Goal: Task Accomplishment & Management: Use online tool/utility

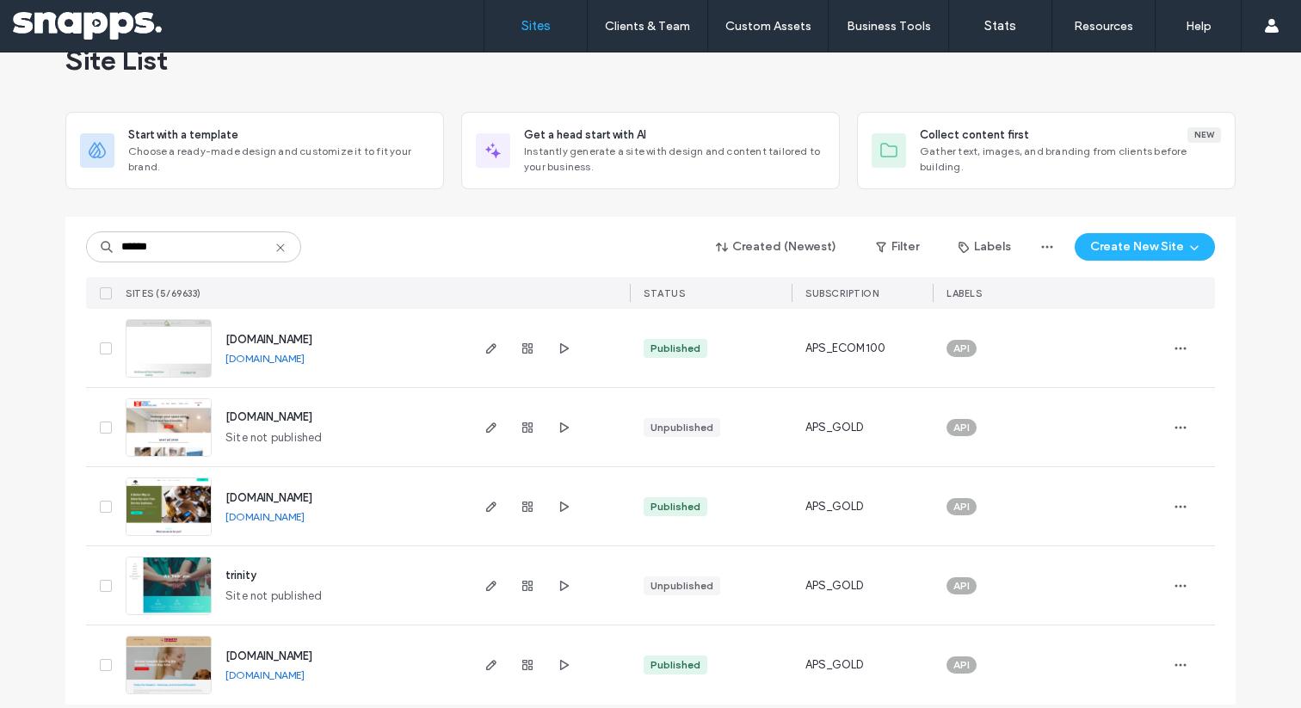
scroll to position [61, 0]
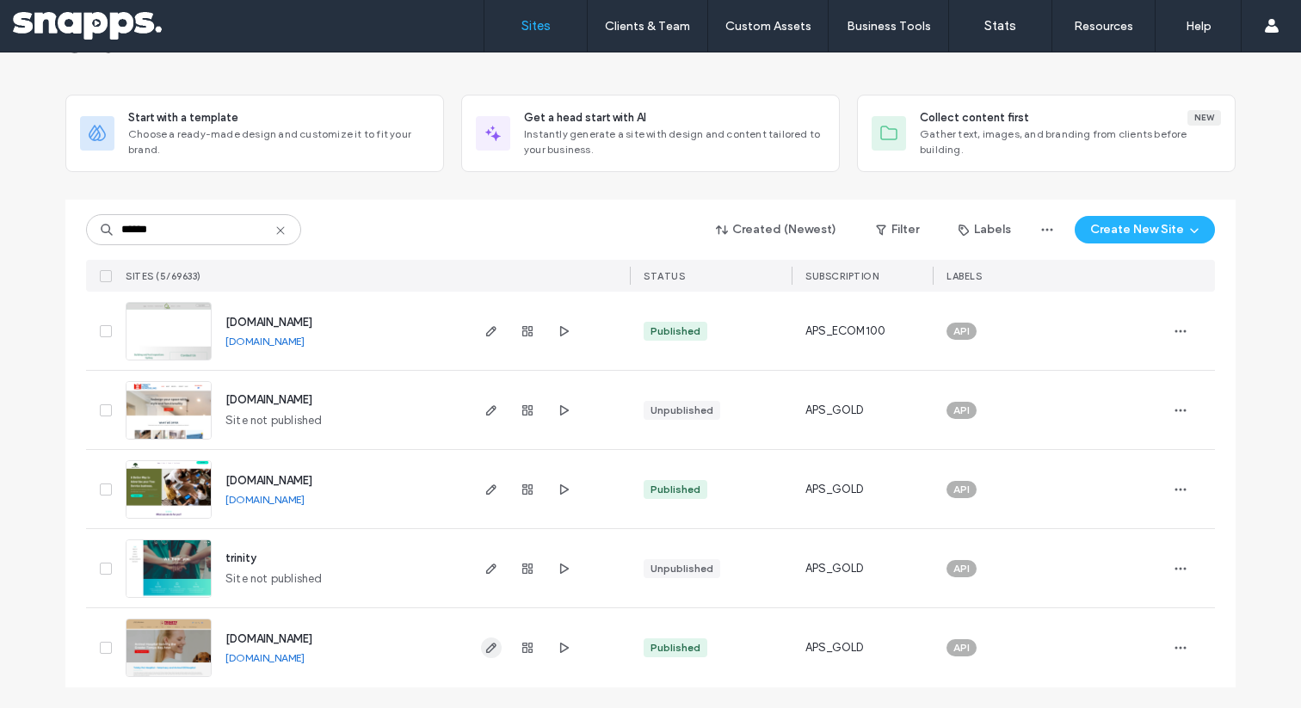
type input "******"
click at [486, 641] on icon "button" at bounding box center [491, 648] width 14 height 14
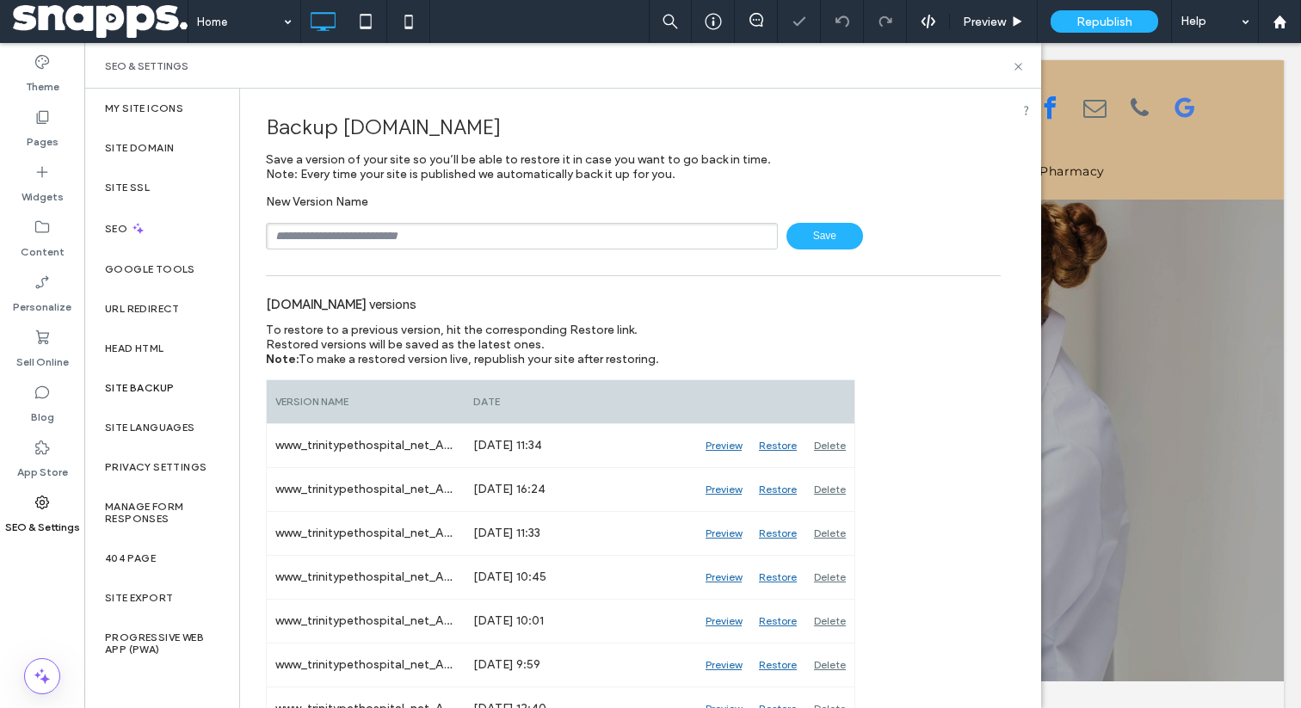
type input "********"
click at [799, 225] on span "Save" at bounding box center [824, 236] width 77 height 27
click at [1016, 63] on icon at bounding box center [1018, 66] width 13 height 13
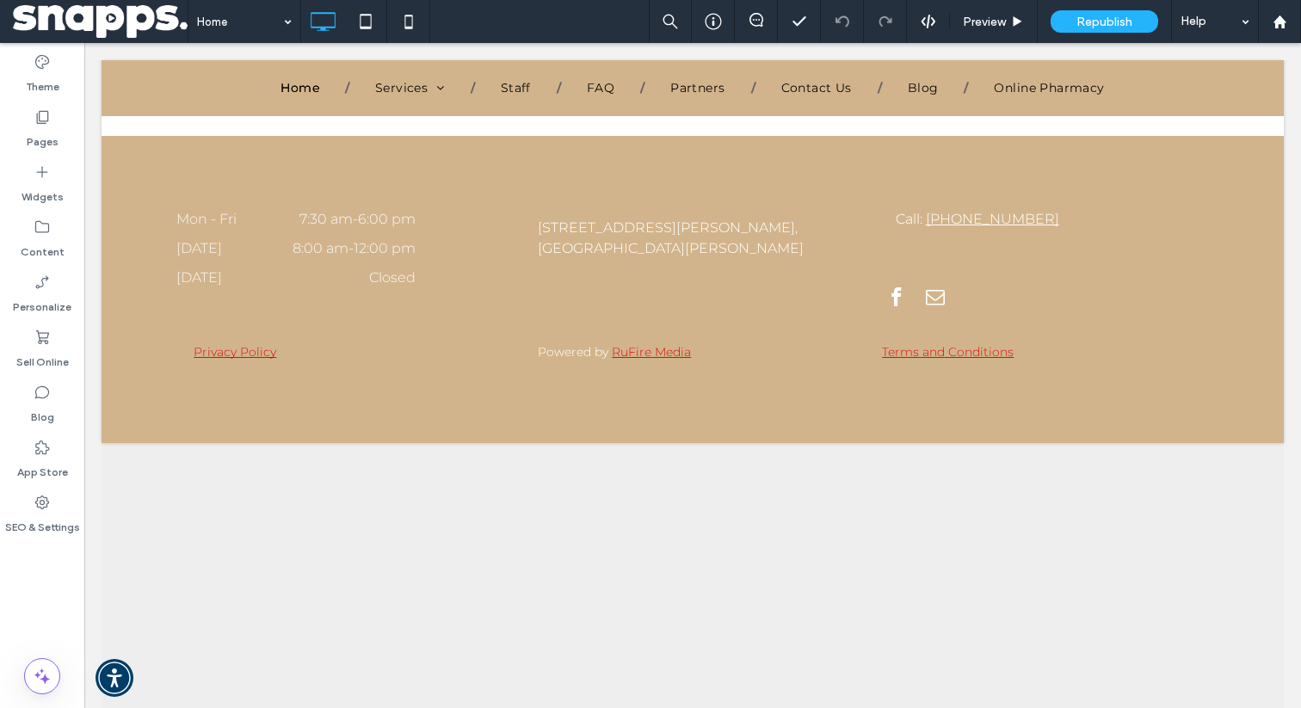
scroll to position [4342, 0]
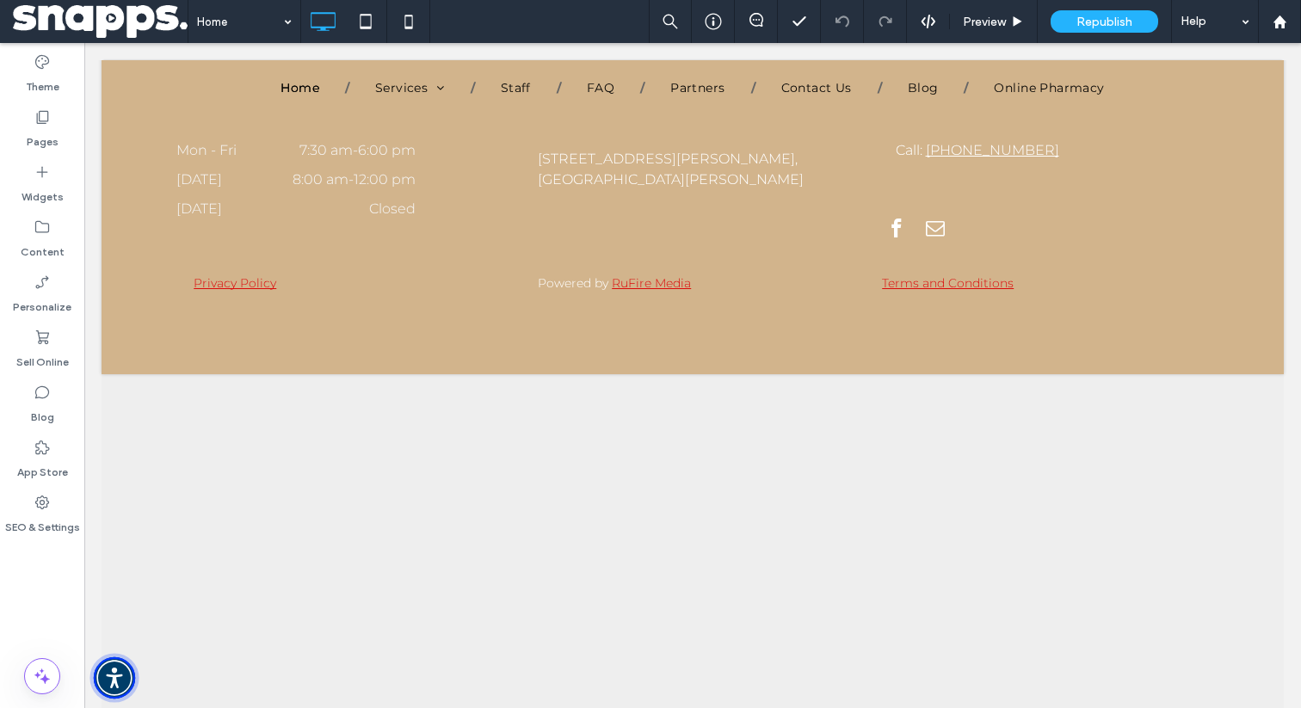
click at [120, 668] on img "Accessibility Menu" at bounding box center [114, 677] width 41 height 41
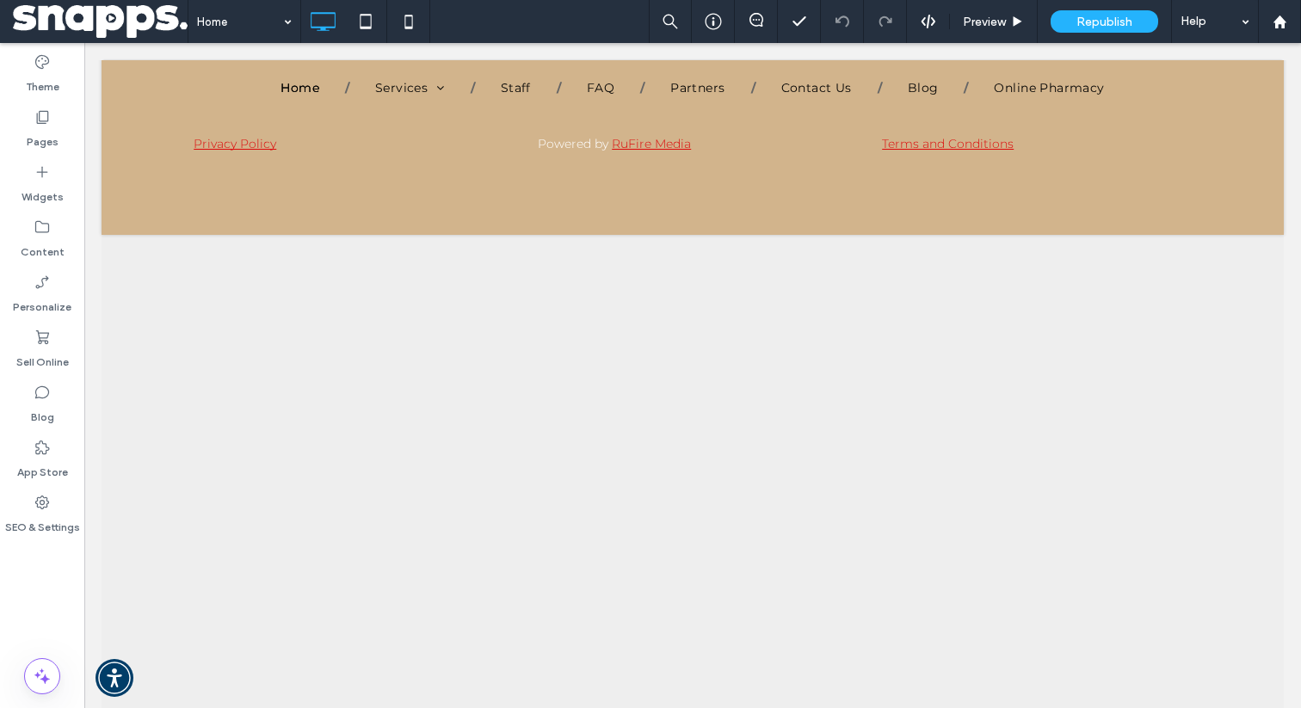
scroll to position [4555, 0]
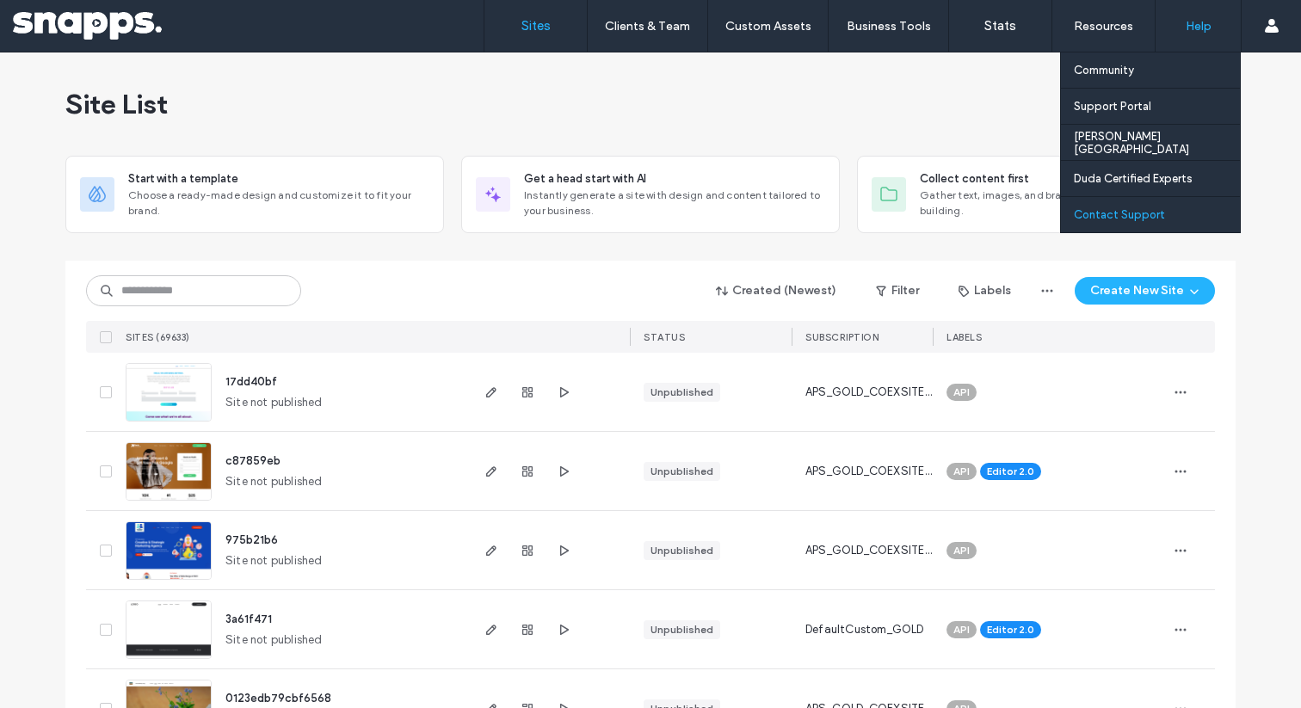
click at [1128, 208] on label "Contact Support" at bounding box center [1119, 214] width 91 height 13
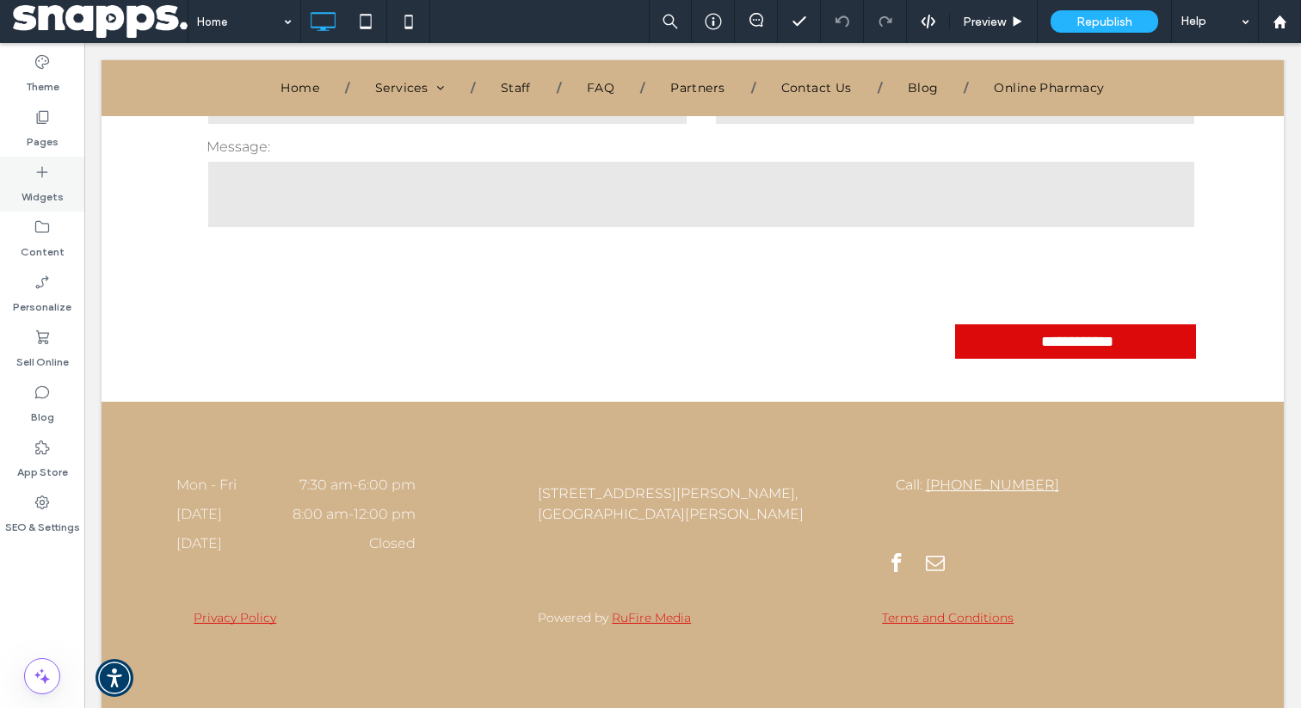
click at [52, 205] on div "Widgets" at bounding box center [42, 184] width 84 height 55
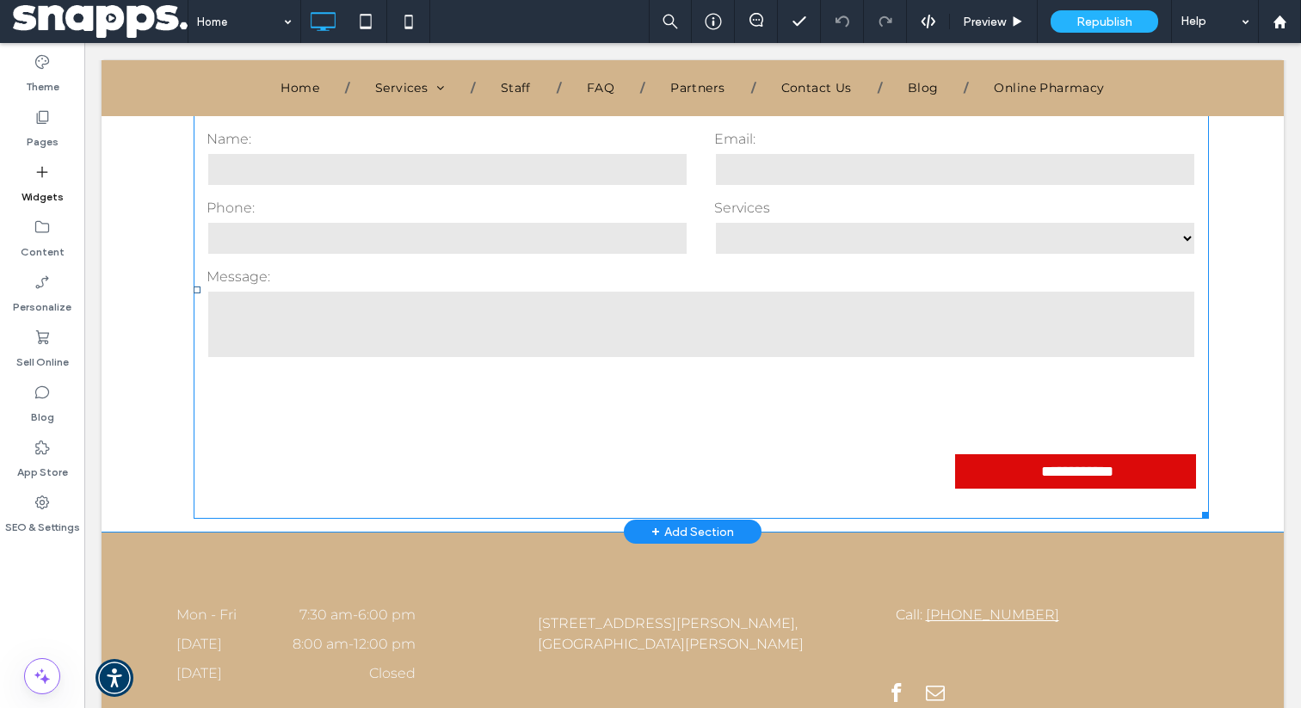
scroll to position [3864, 0]
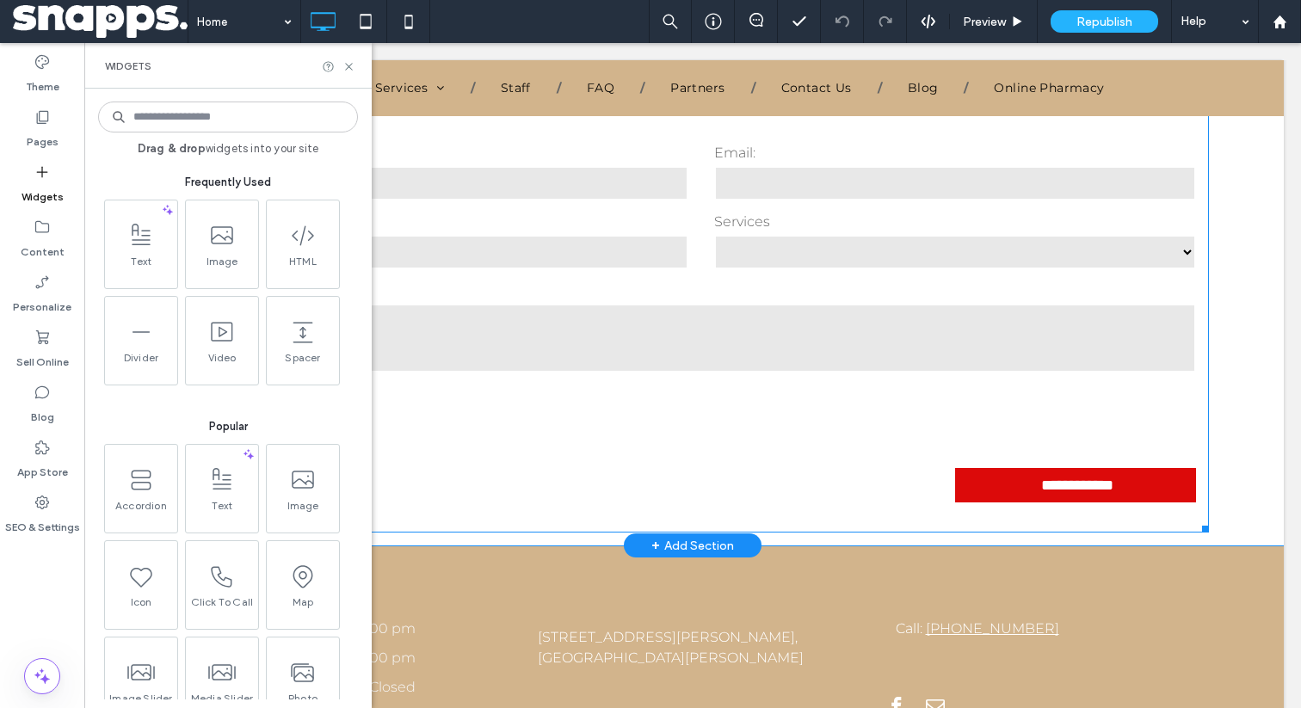
click at [453, 251] on form "**********" at bounding box center [701, 326] width 1015 height 411
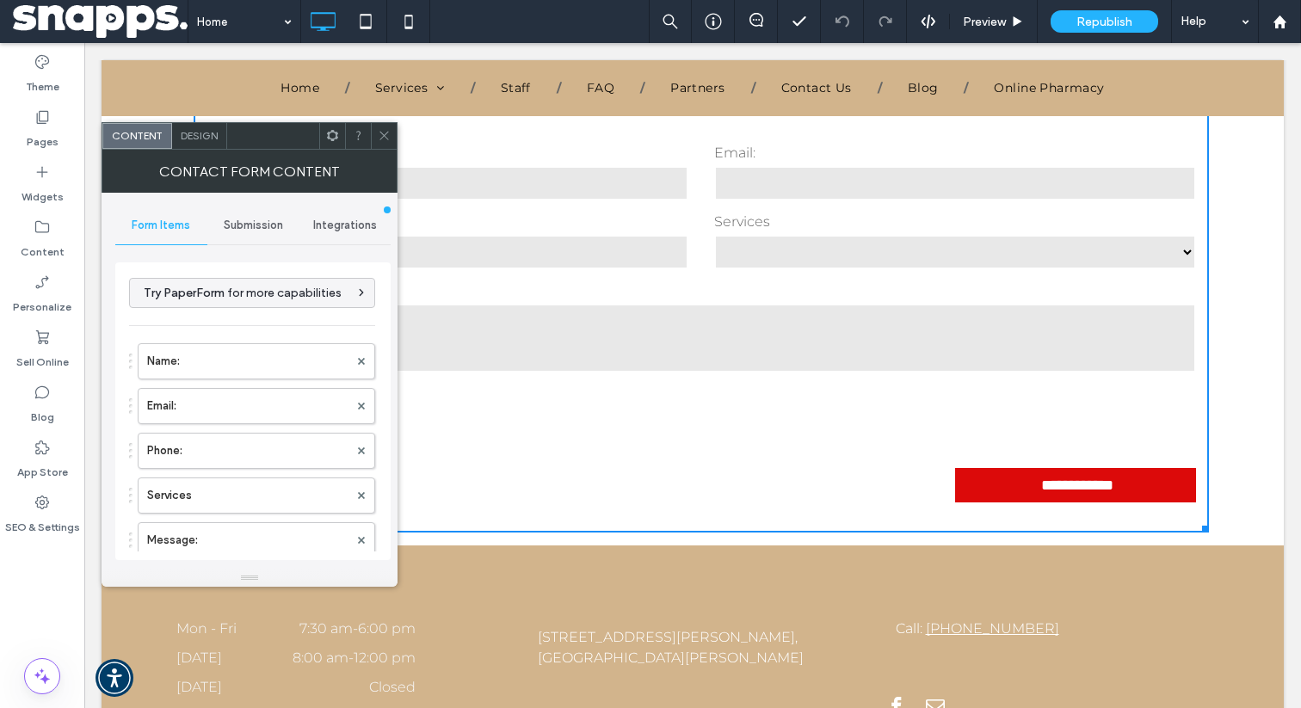
click at [385, 138] on icon at bounding box center [384, 135] width 13 height 13
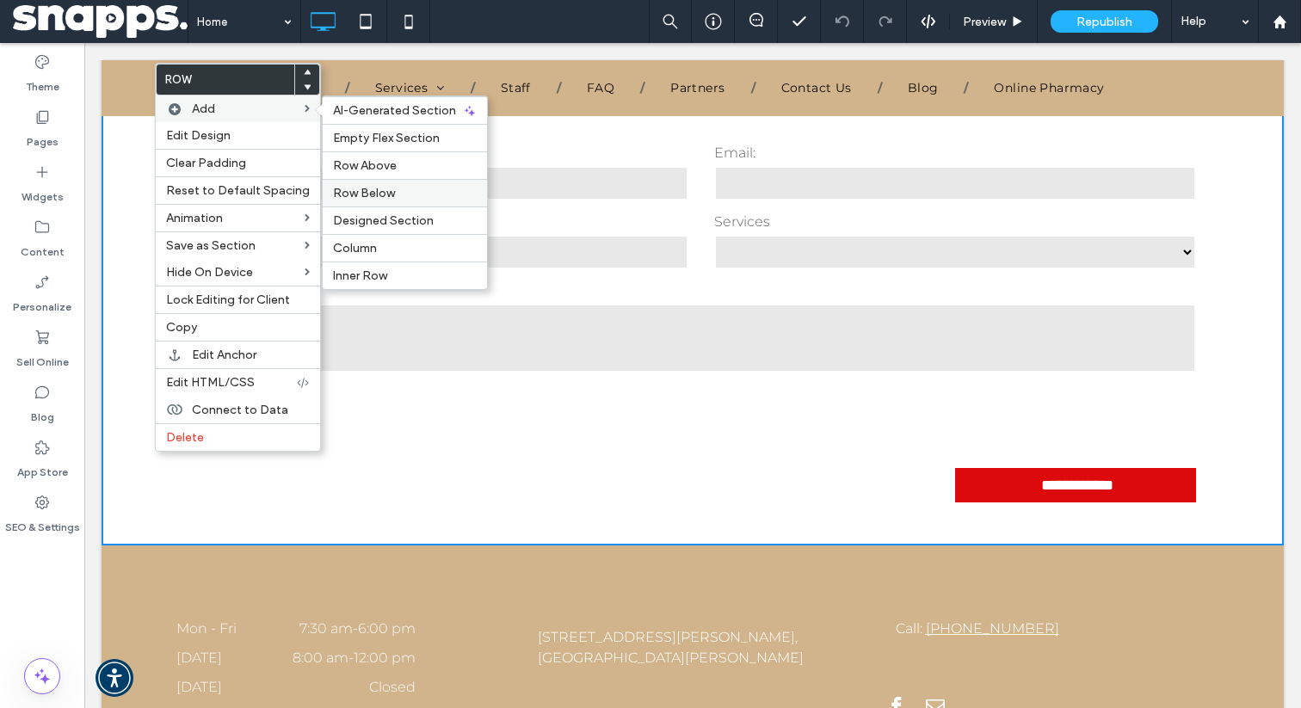
click at [372, 194] on span "Row Below" at bounding box center [364, 193] width 62 height 15
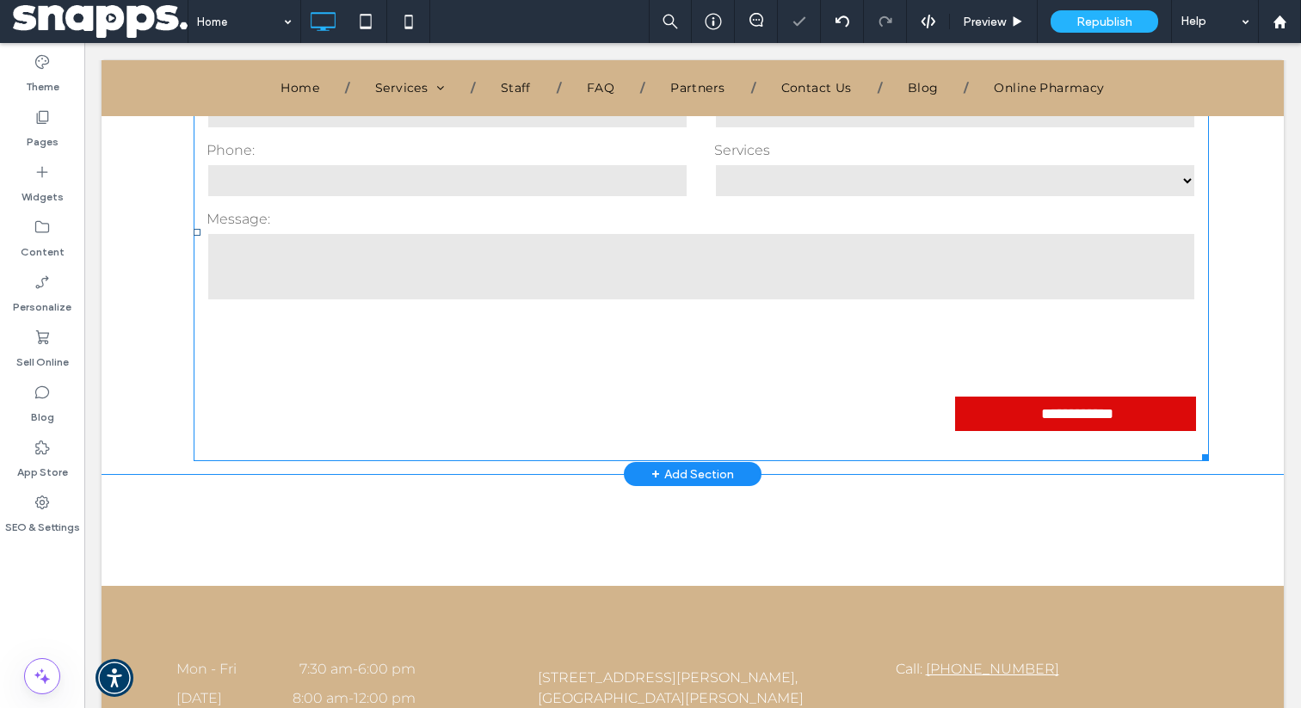
scroll to position [3999, 0]
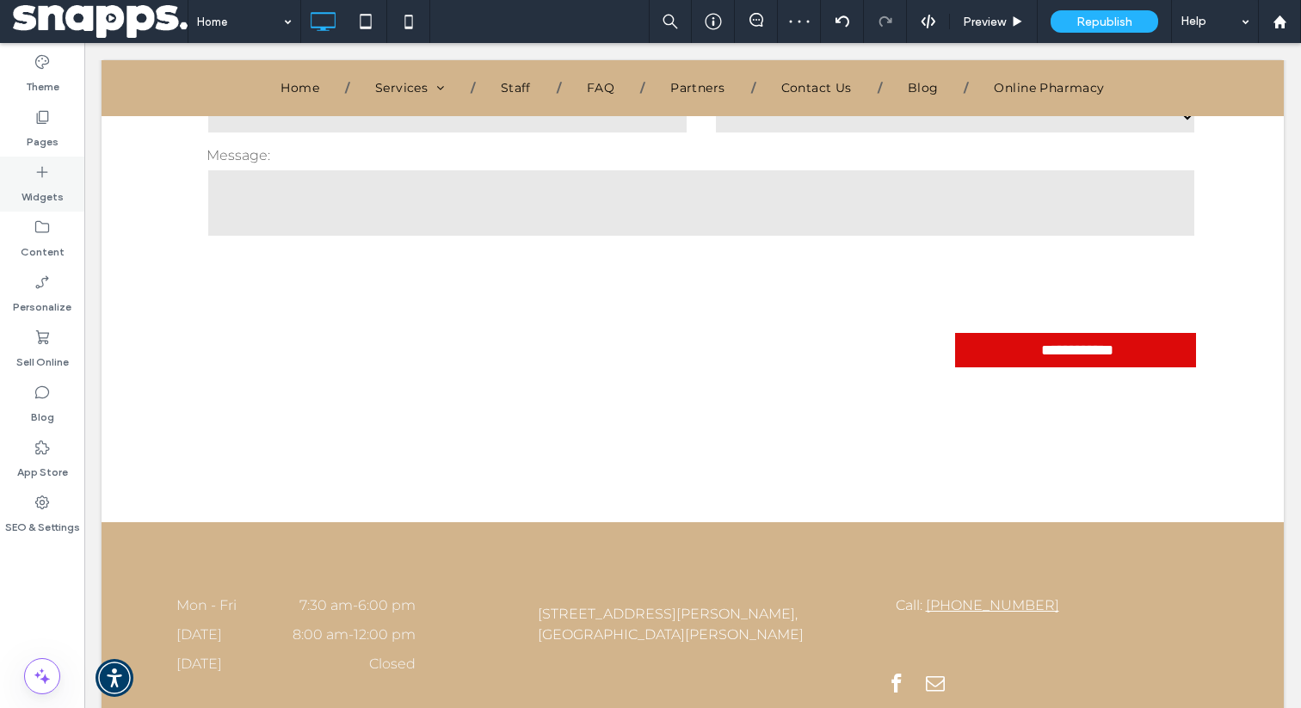
click at [49, 177] on icon at bounding box center [42, 171] width 17 height 17
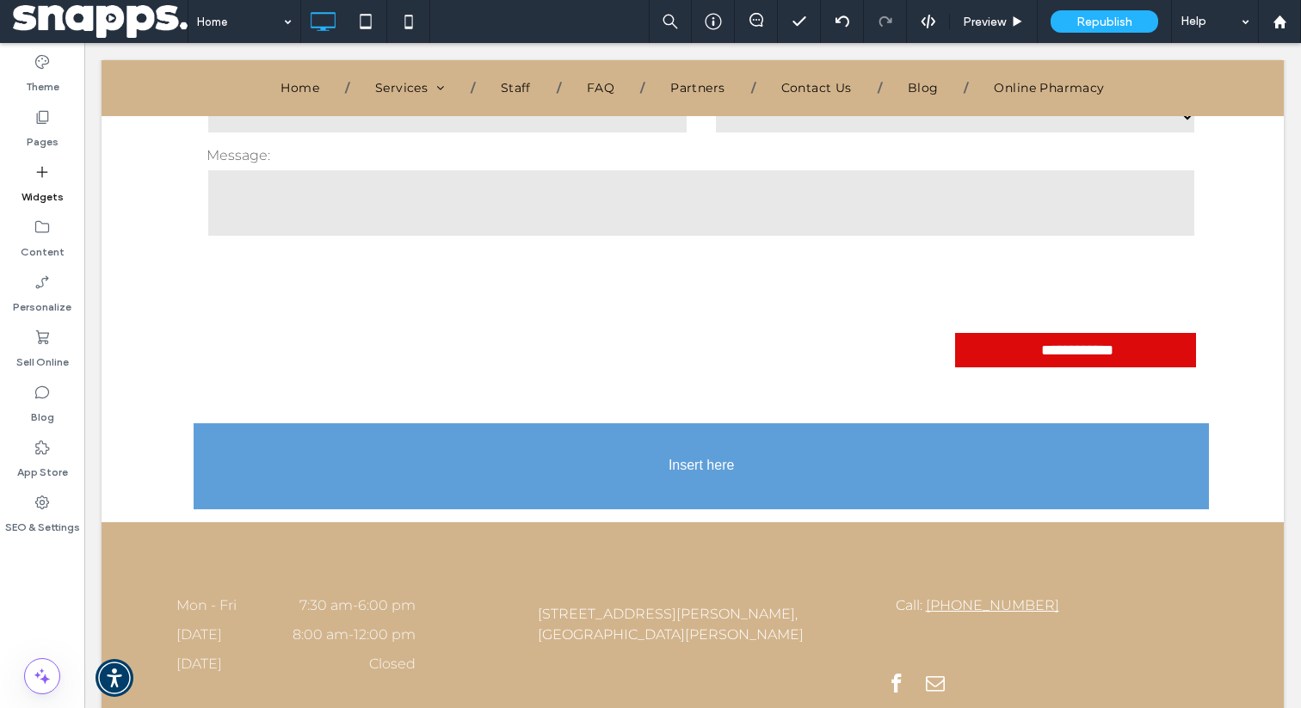
scroll to position [4008, 0]
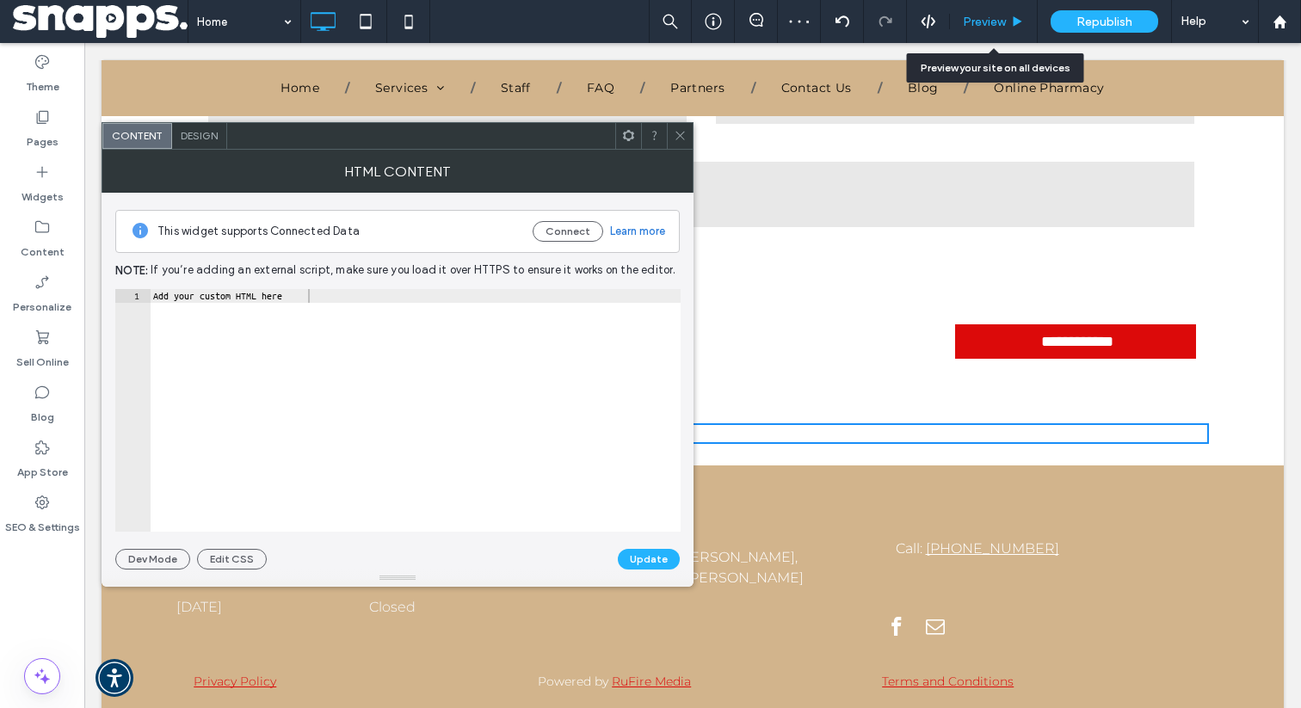
drag, startPoint x: 298, startPoint y: 245, endPoint x: 968, endPoint y: 2, distance: 713.1
click at [312, 299] on div "Add your custom HTML here" at bounding box center [415, 424] width 531 height 270
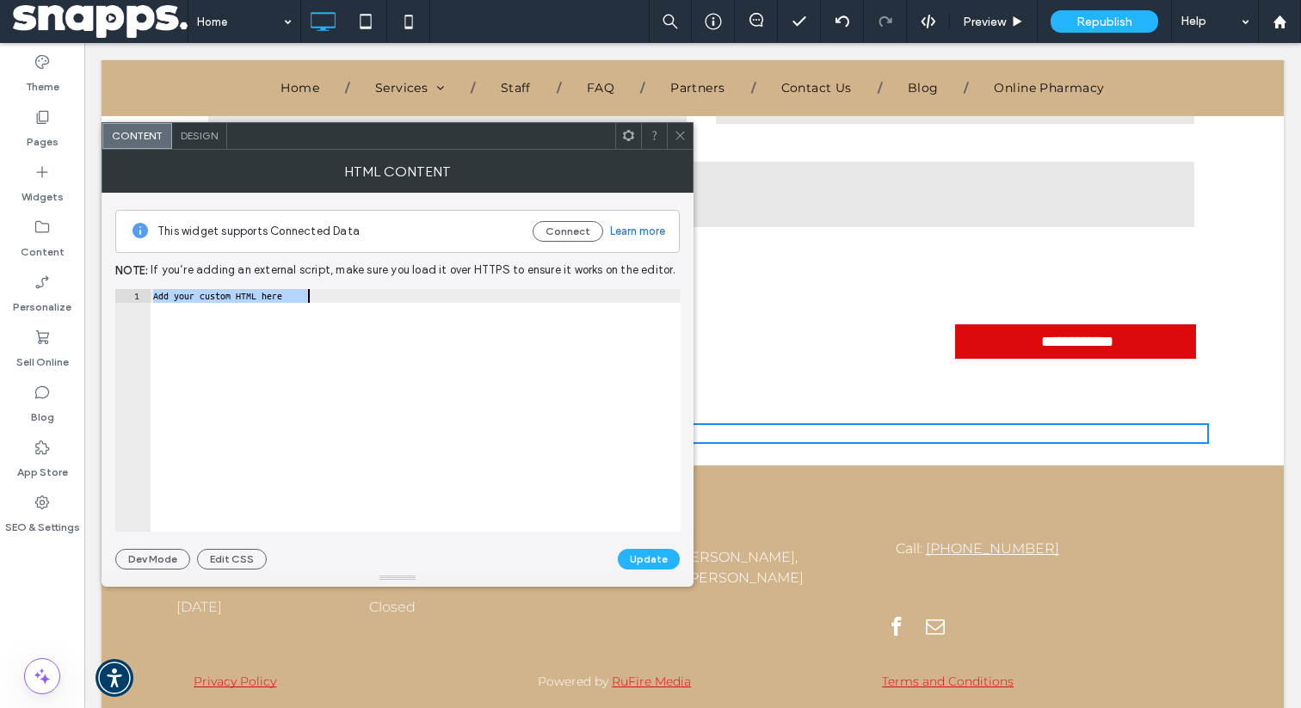
paste textarea "**********"
type textarea "**********"
click at [652, 567] on button "Update" at bounding box center [649, 559] width 62 height 21
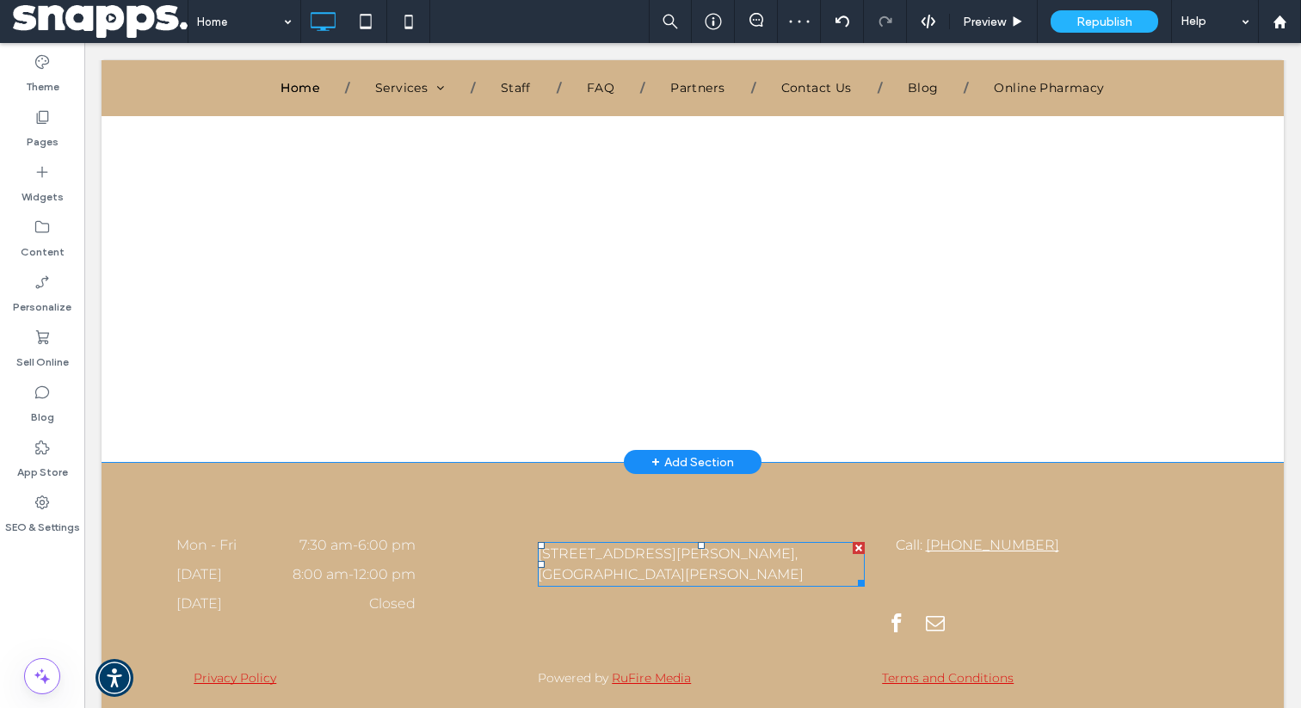
scroll to position [4545, 0]
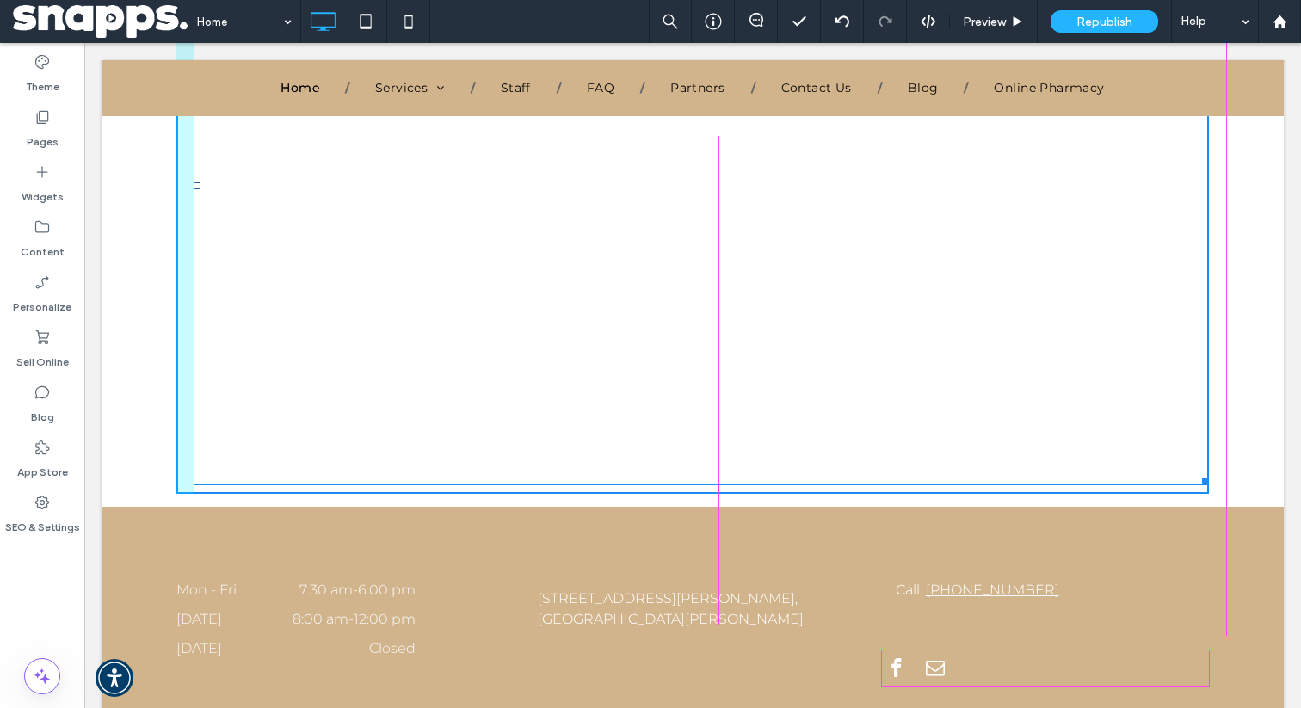
drag, startPoint x: 1203, startPoint y: 444, endPoint x: 1285, endPoint y: 453, distance: 83.0
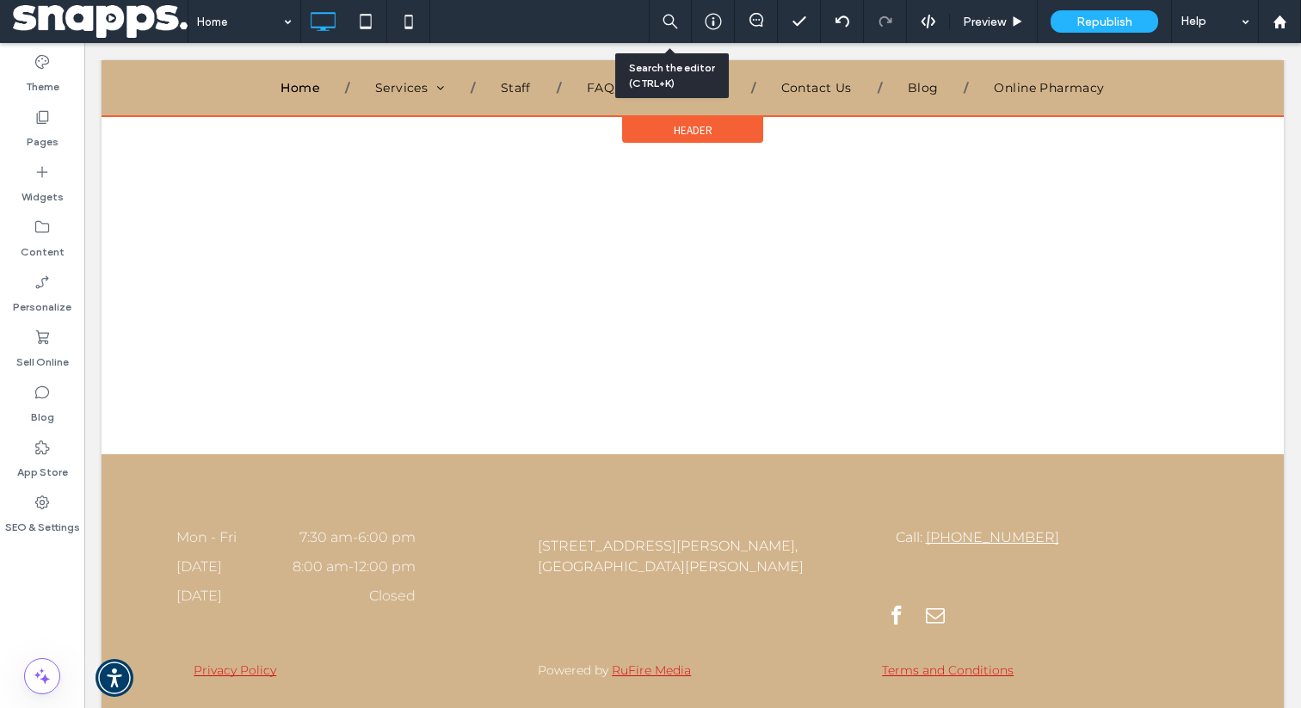
scroll to position [4646, 0]
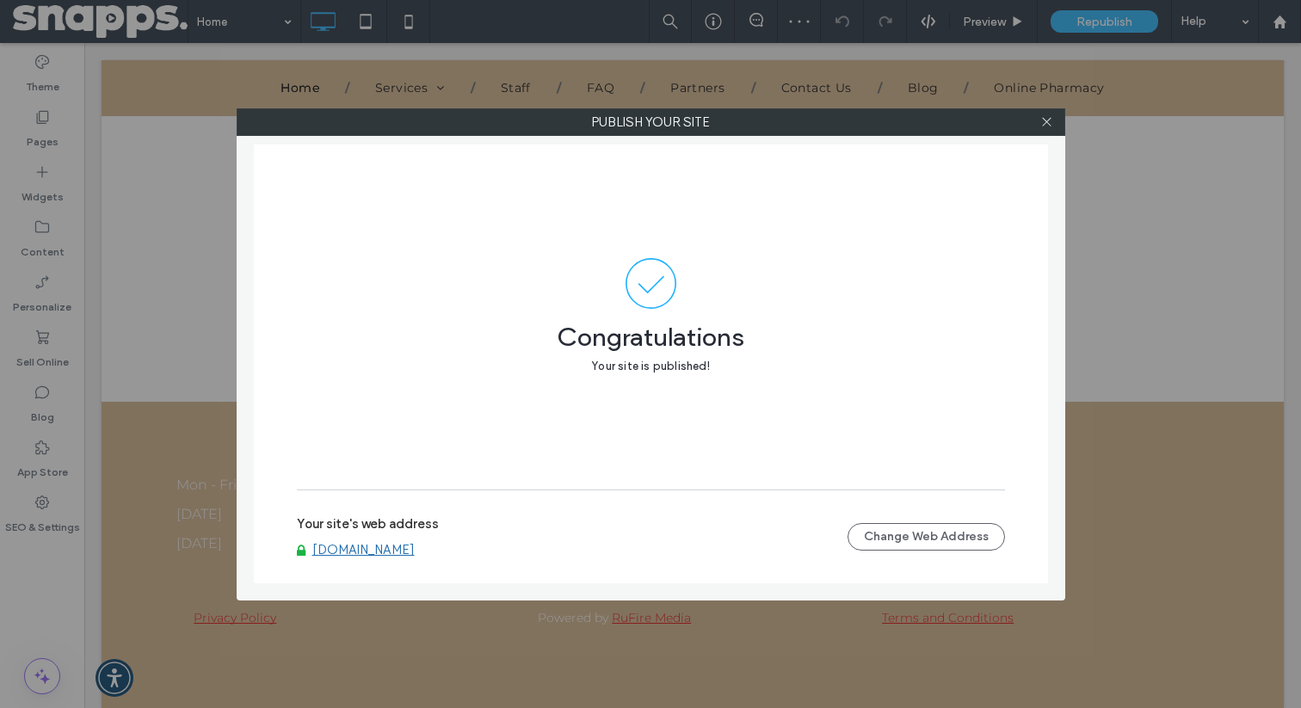
click at [399, 545] on link "[DOMAIN_NAME]" at bounding box center [363, 549] width 102 height 15
